Goal: Find specific page/section: Find specific page/section

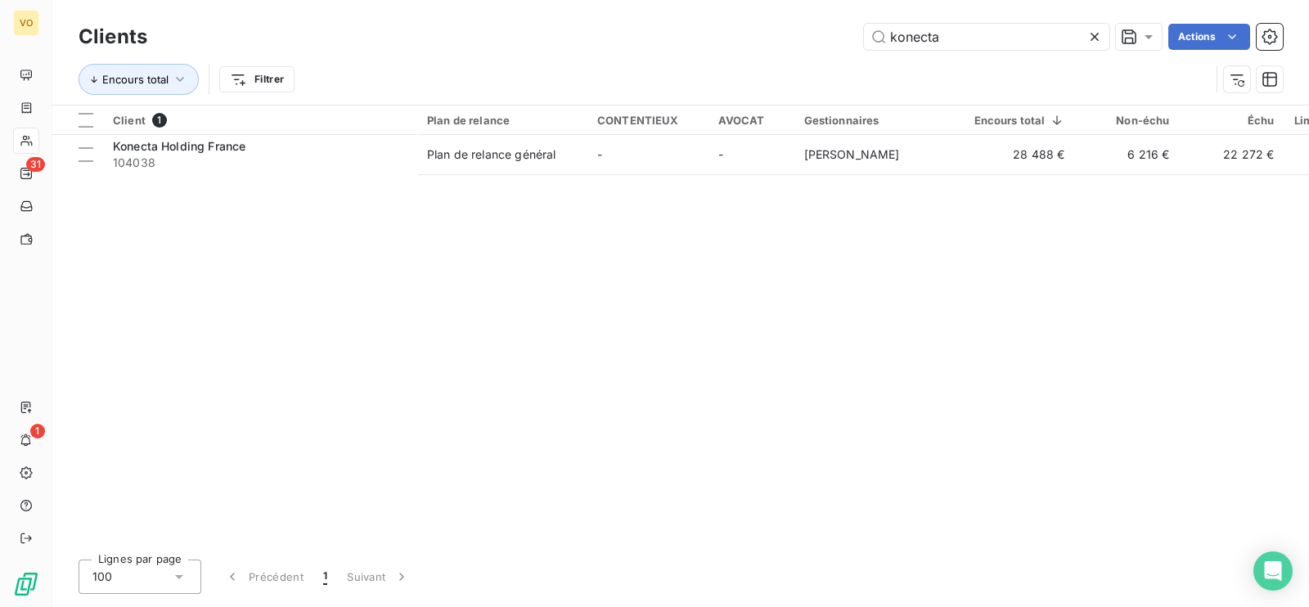
click at [311, 236] on div "Client 1 Plan de relance CONTENTIEUX AVOCAT Gestionnaires Encours total Non-éch…" at bounding box center [680, 326] width 1257 height 441
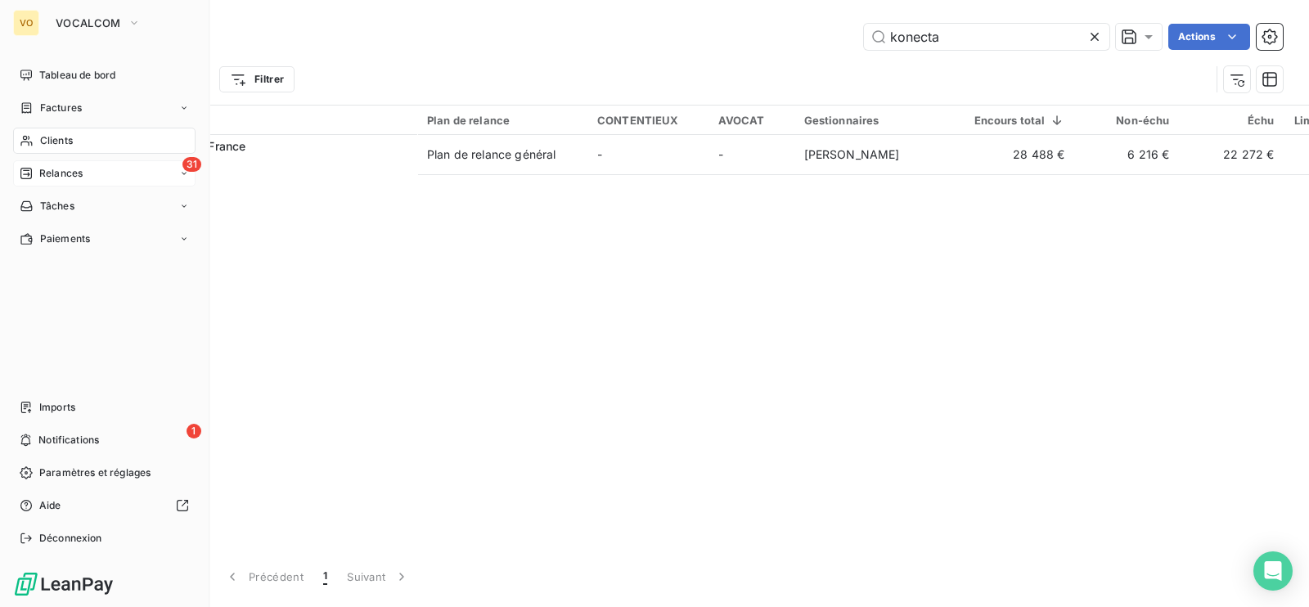
click at [31, 178] on icon at bounding box center [25, 173] width 11 height 11
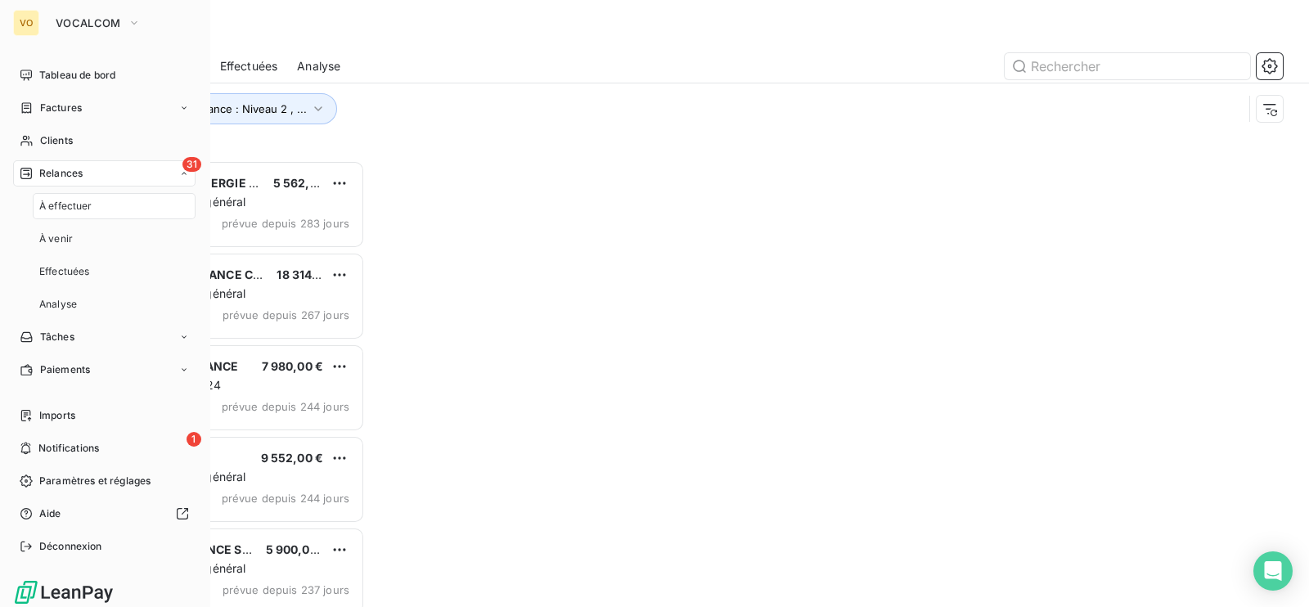
scroll to position [430, 270]
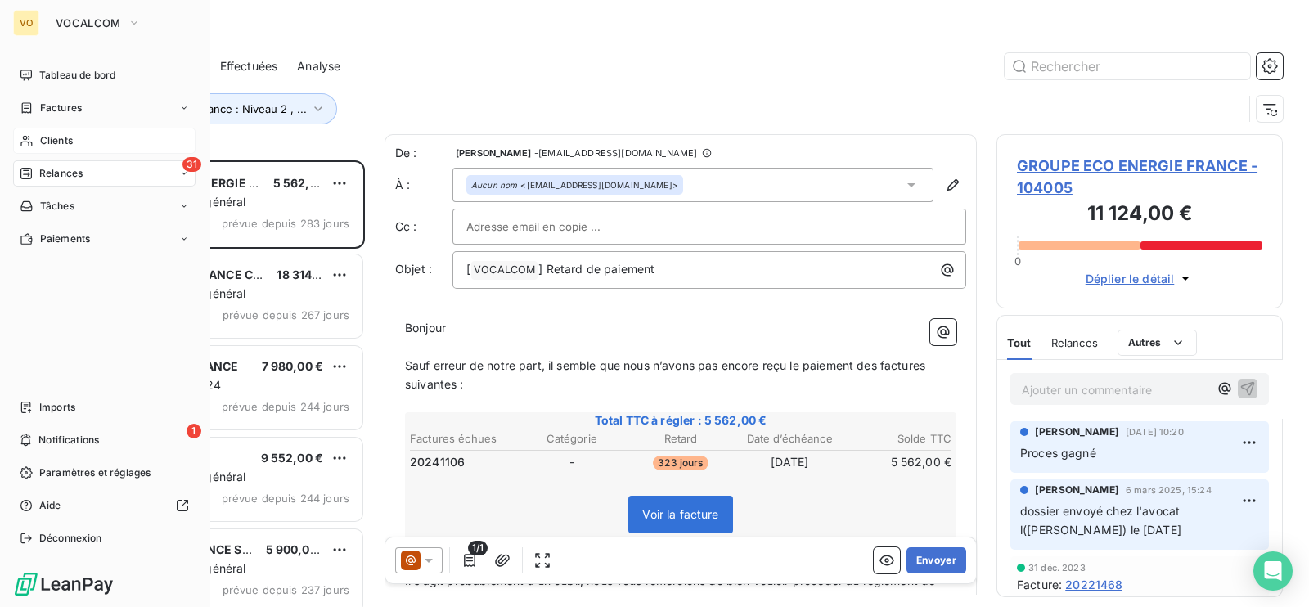
click at [61, 137] on span "Clients" at bounding box center [56, 140] width 33 height 15
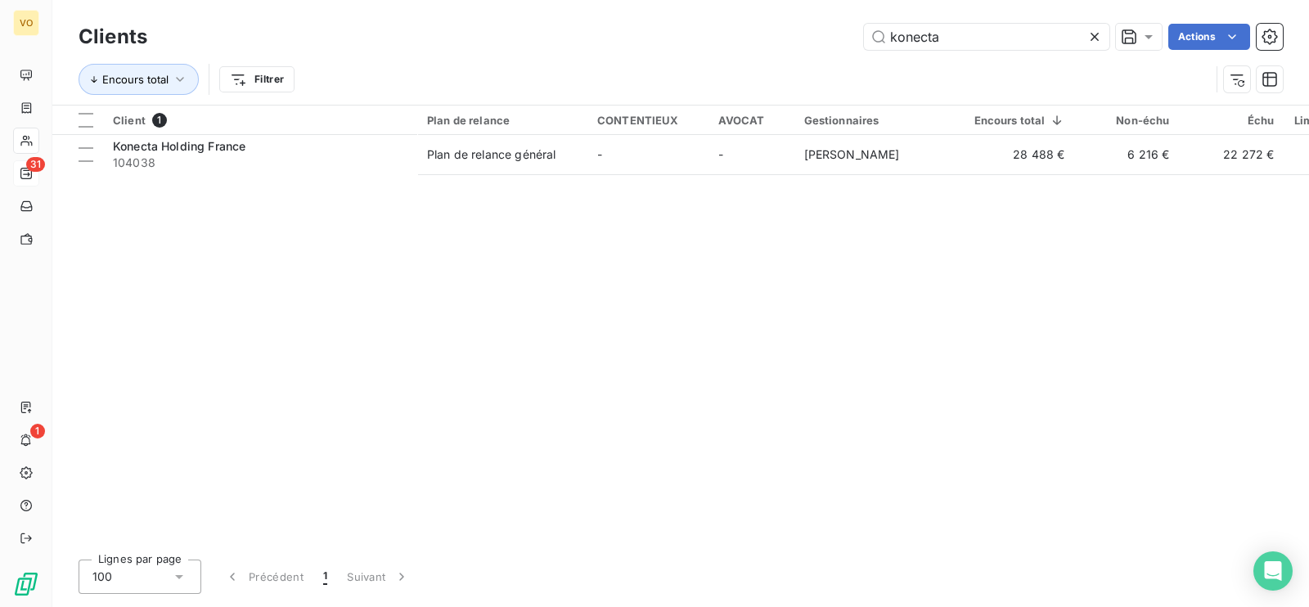
drag, startPoint x: 964, startPoint y: 38, endPoint x: 862, endPoint y: 22, distance: 102.8
click at [862, 22] on div "Clients konecta Actions" at bounding box center [681, 37] width 1204 height 34
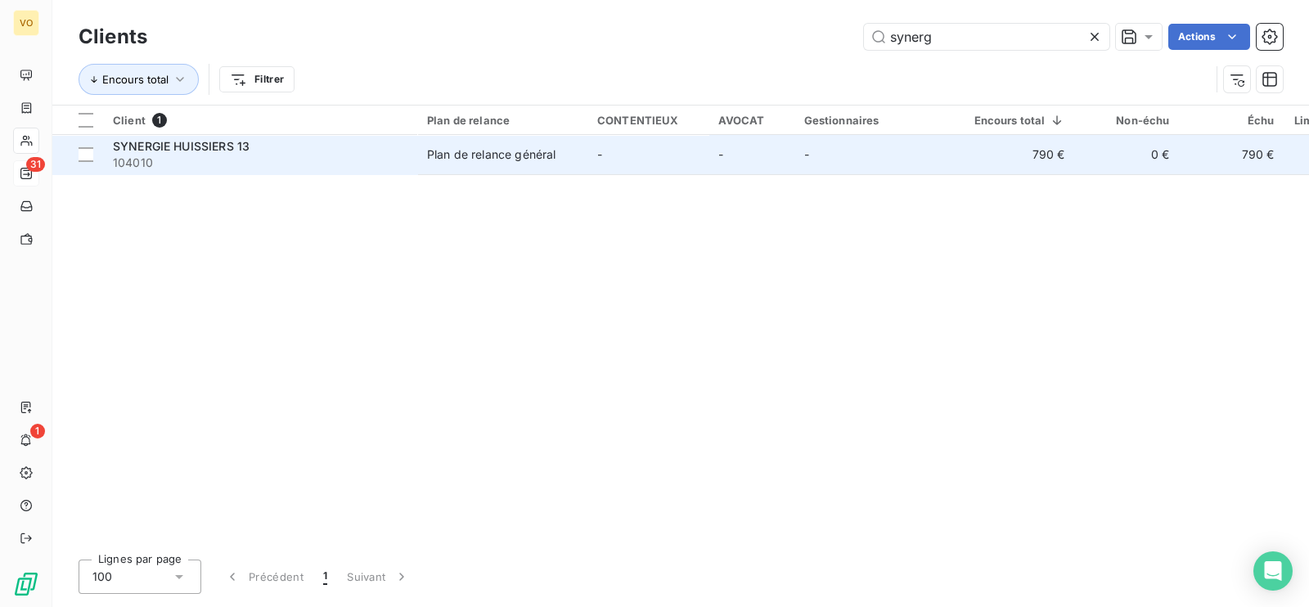
type input "synerg"
click at [253, 155] on span "104010" at bounding box center [260, 163] width 295 height 16
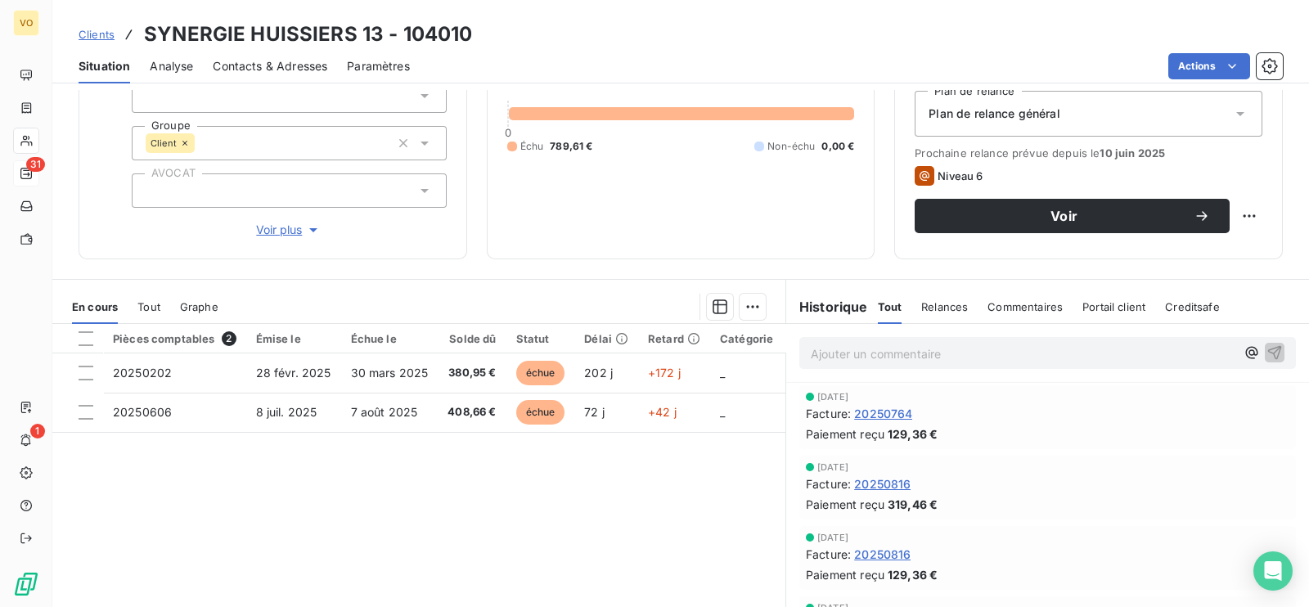
scroll to position [204, 0]
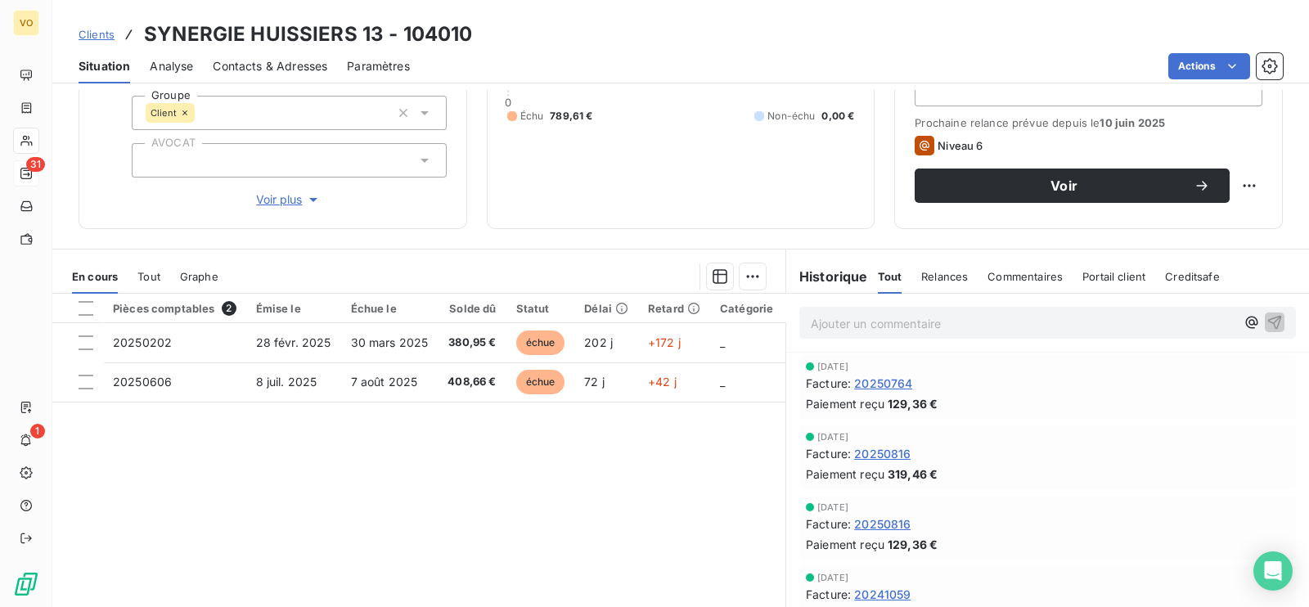
click at [592, 506] on div "Pièces comptables 2 Émise le Échue le Solde dû Statut Délai Retard Catégorie ac…" at bounding box center [418, 451] width 733 height 315
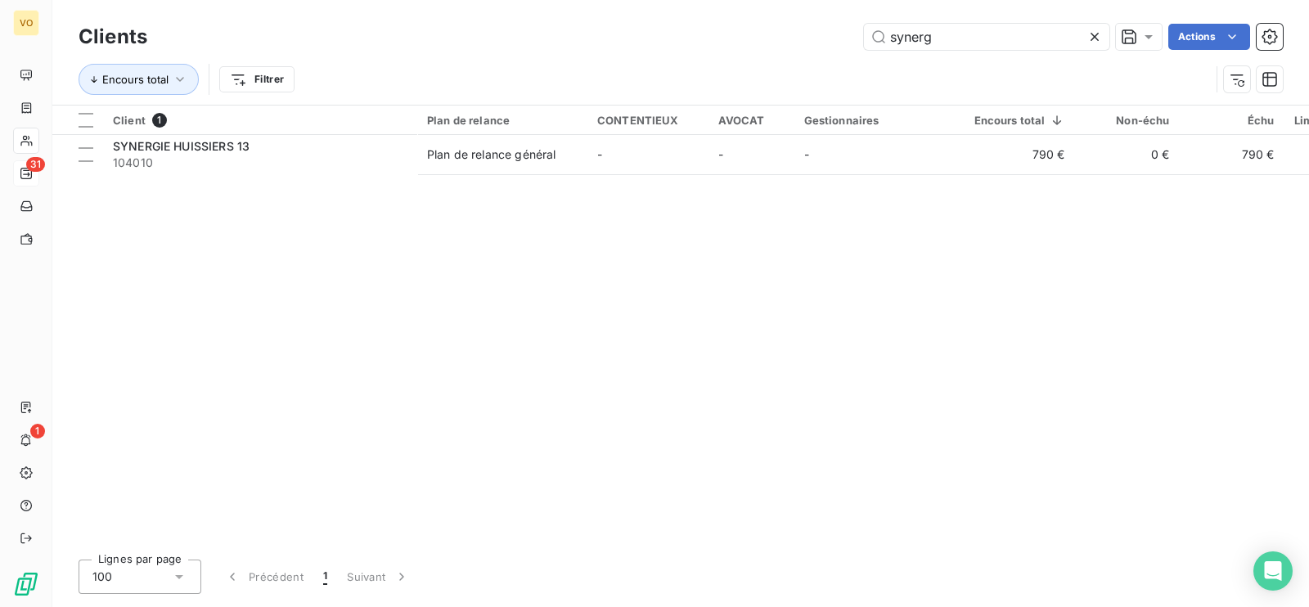
click at [1096, 32] on icon at bounding box center [1095, 37] width 16 height 16
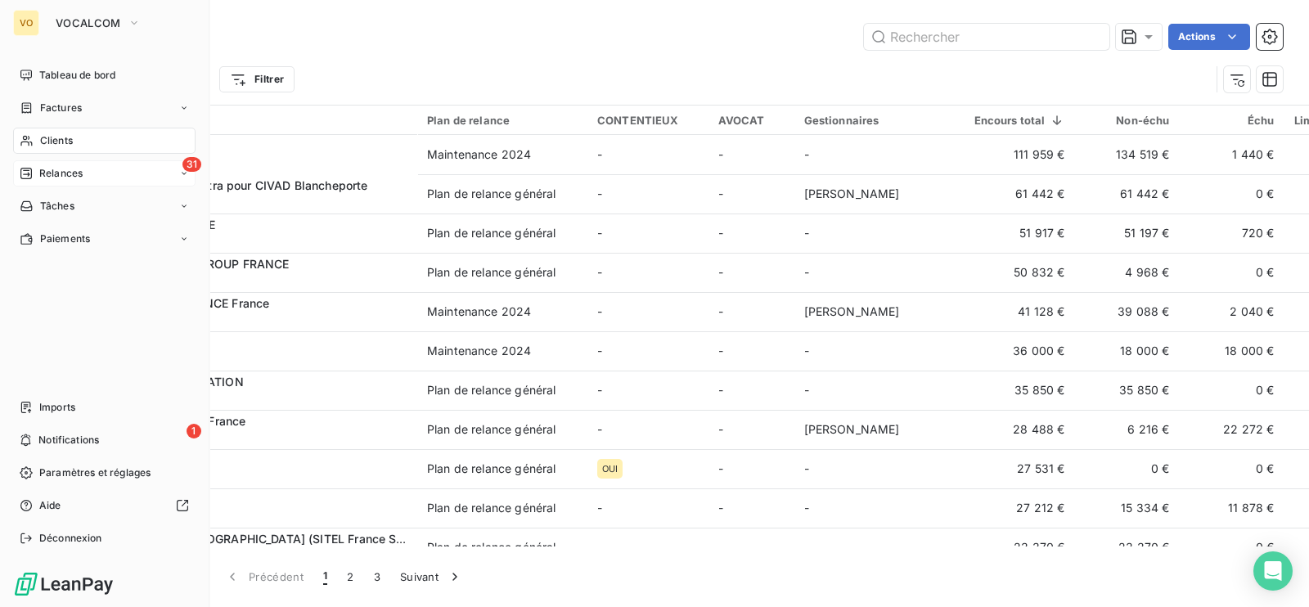
click at [66, 173] on span "Relances" at bounding box center [60, 173] width 43 height 15
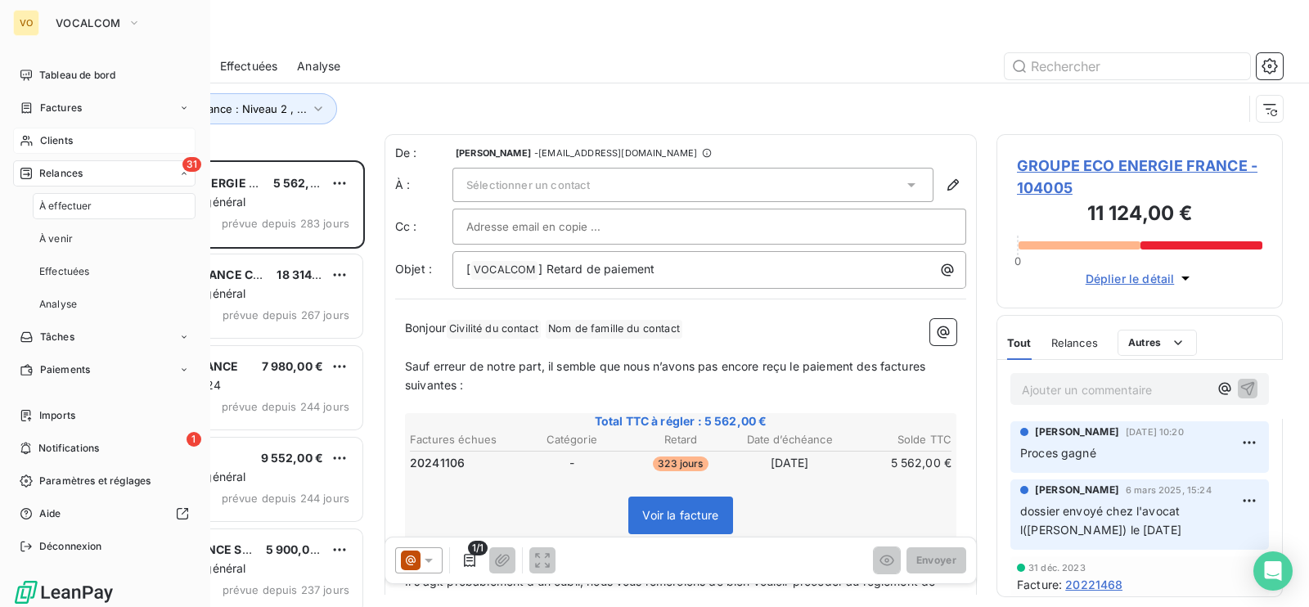
scroll to position [430, 270]
click at [73, 137] on span "Clients" at bounding box center [56, 140] width 33 height 15
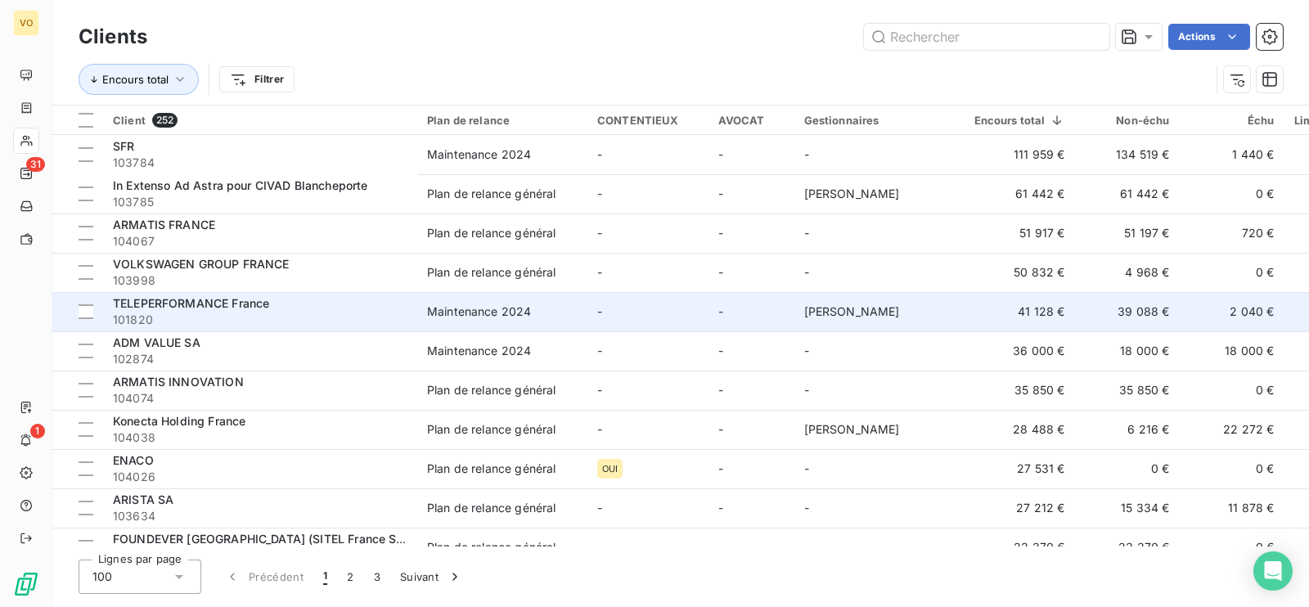
click at [241, 301] on span "TELEPERFORMANCE France" at bounding box center [191, 303] width 156 height 14
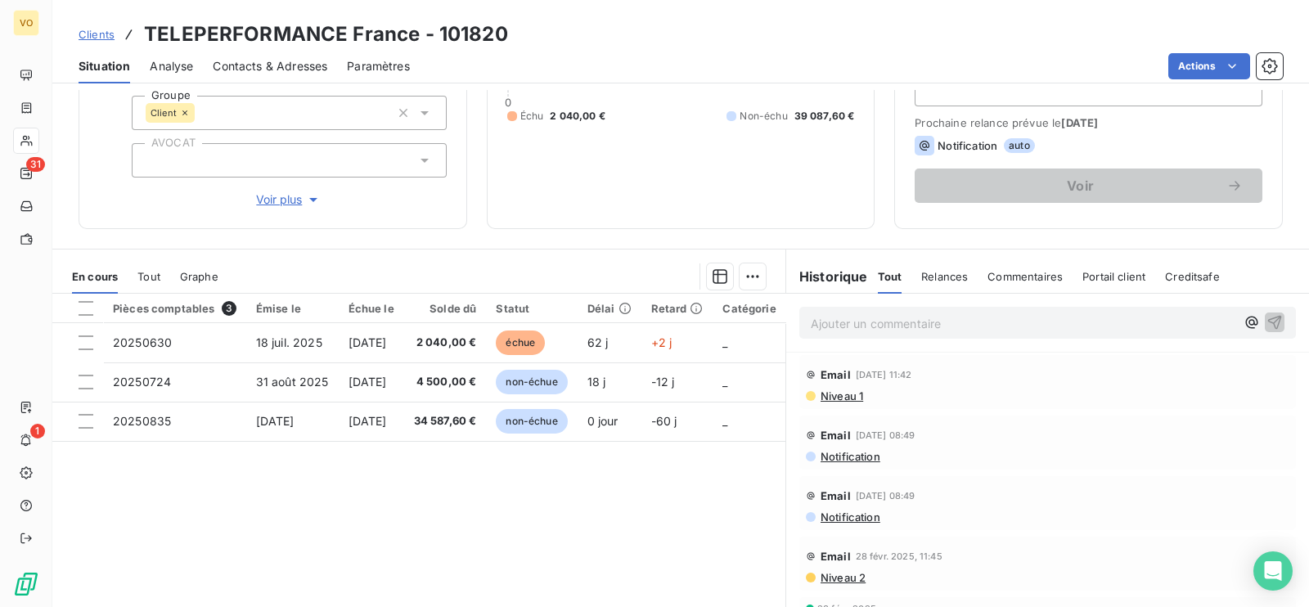
scroll to position [101, 0]
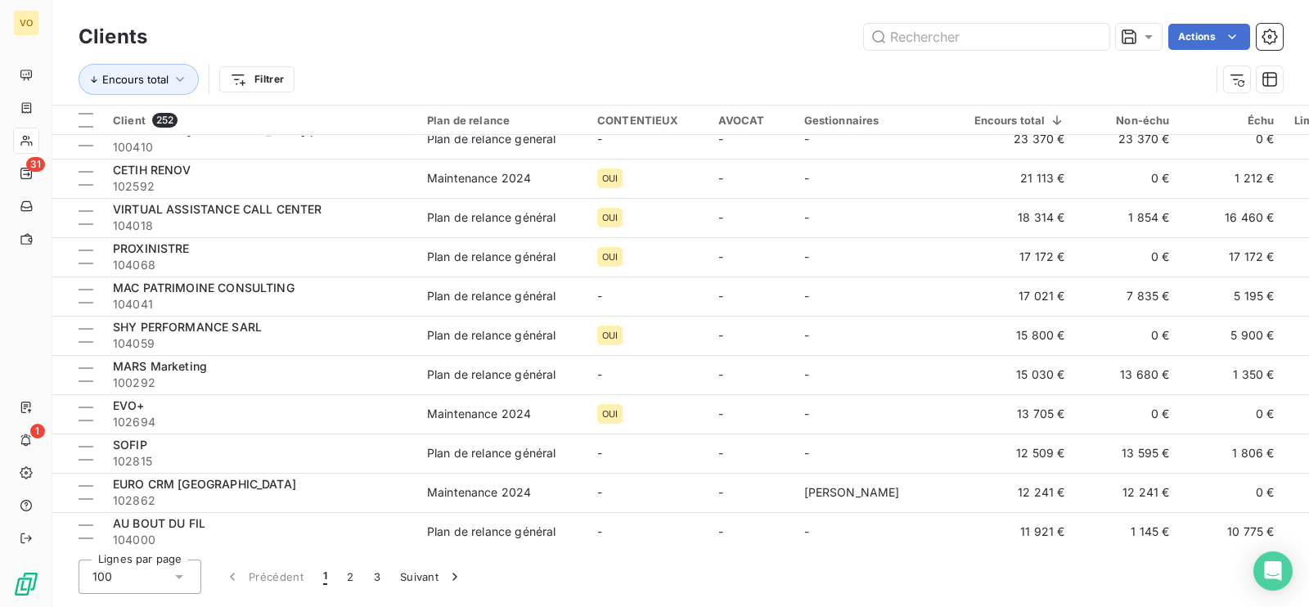
scroll to position [408, 0]
